Goal: Check status

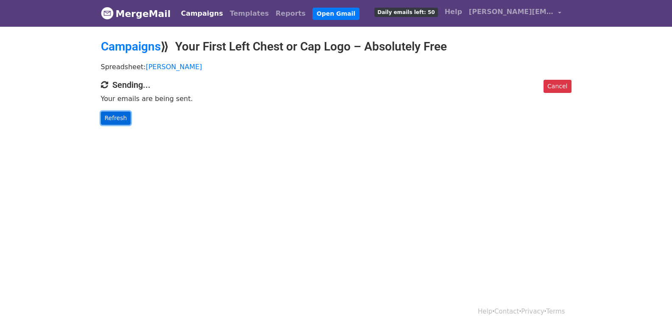
click at [126, 122] on link "Refresh" at bounding box center [116, 118] width 30 height 13
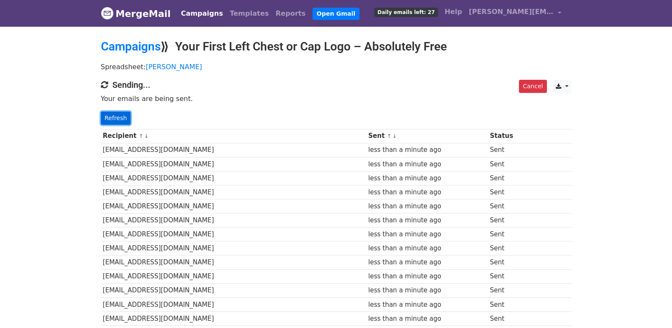
click at [112, 121] on link "Refresh" at bounding box center [116, 118] width 30 height 13
